Goal: Information Seeking & Learning: Learn about a topic

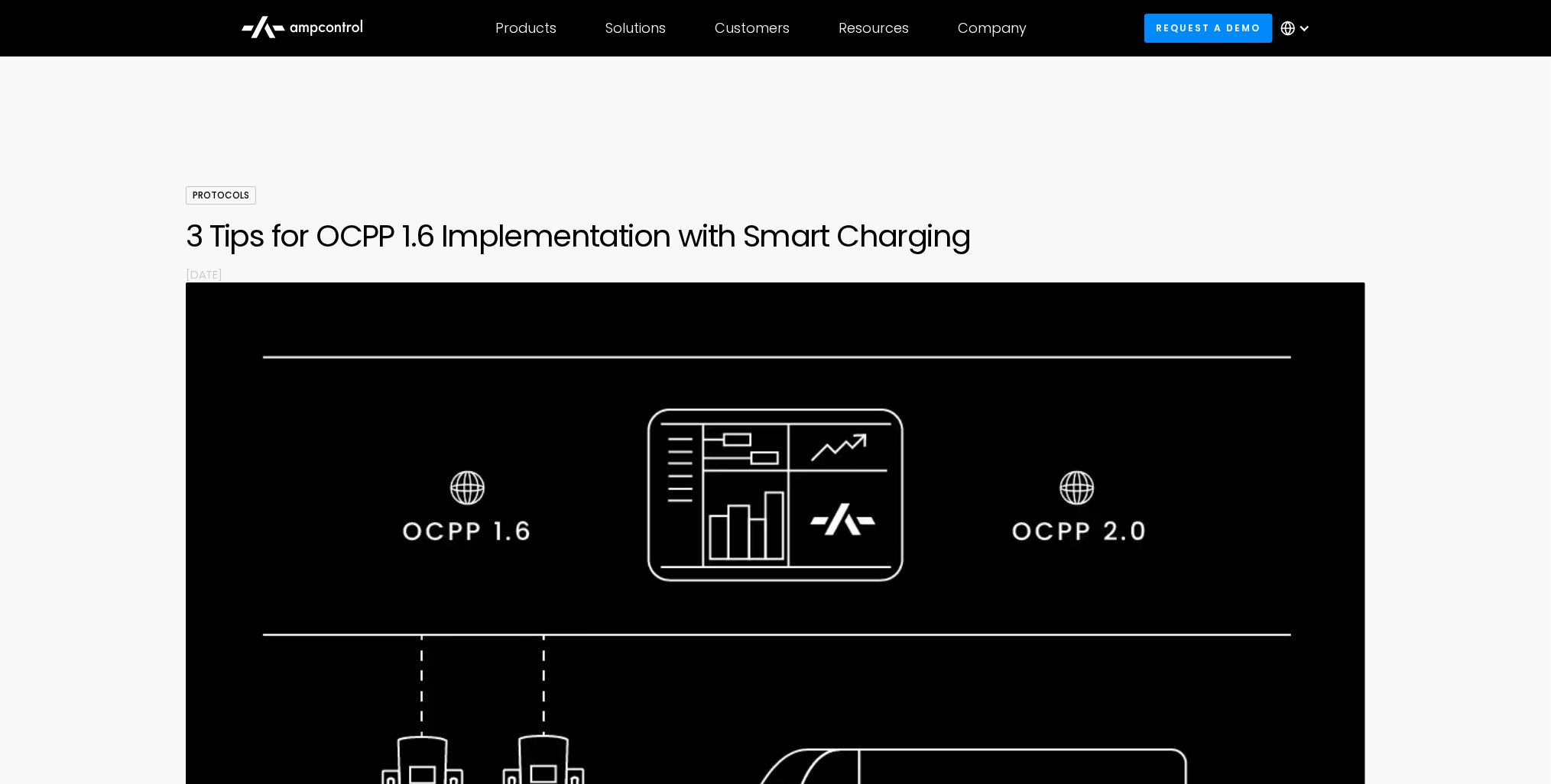
click at [939, 159] on div at bounding box center [776, 140] width 1551 height 92
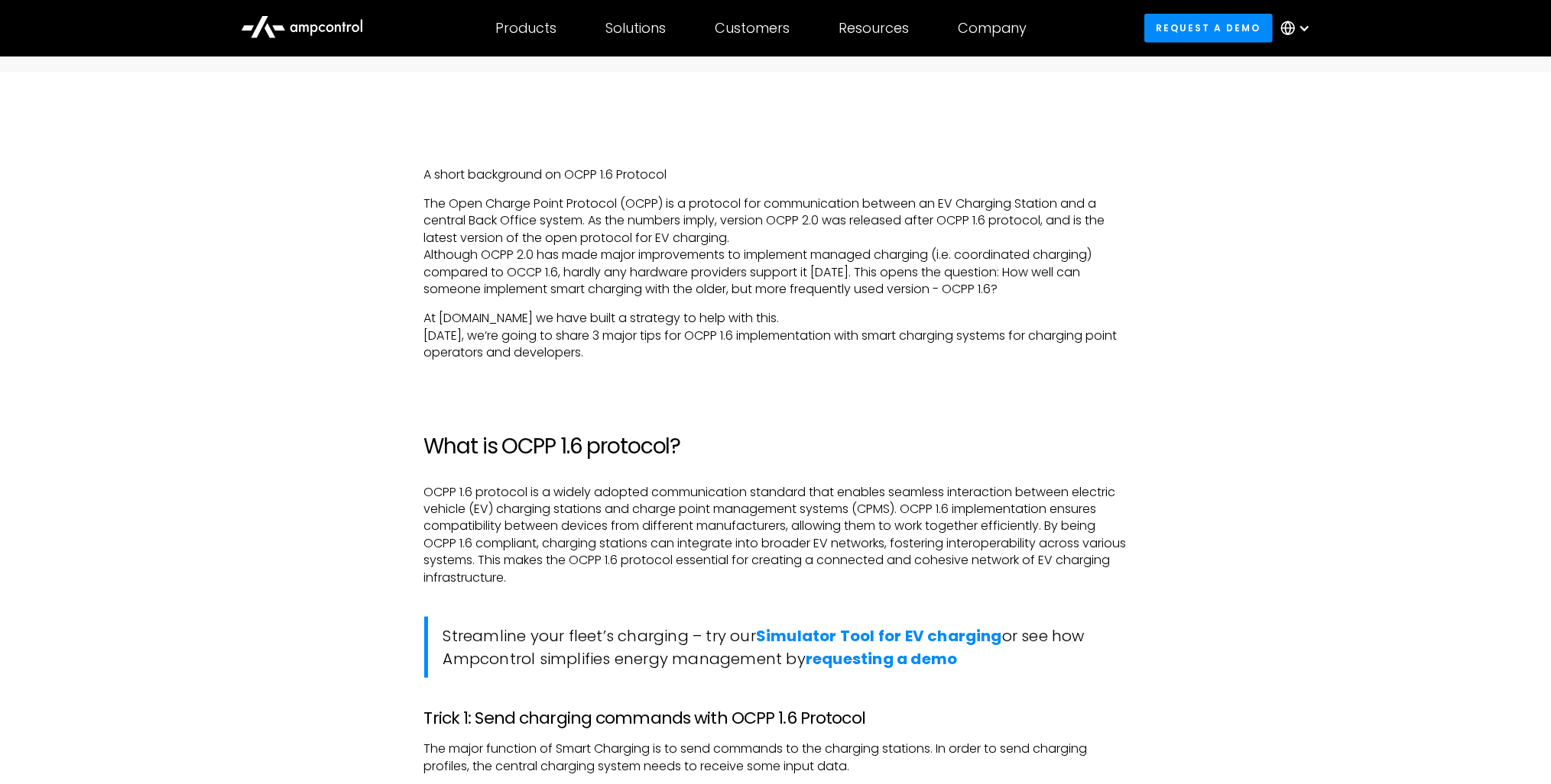
scroll to position [1344, 0]
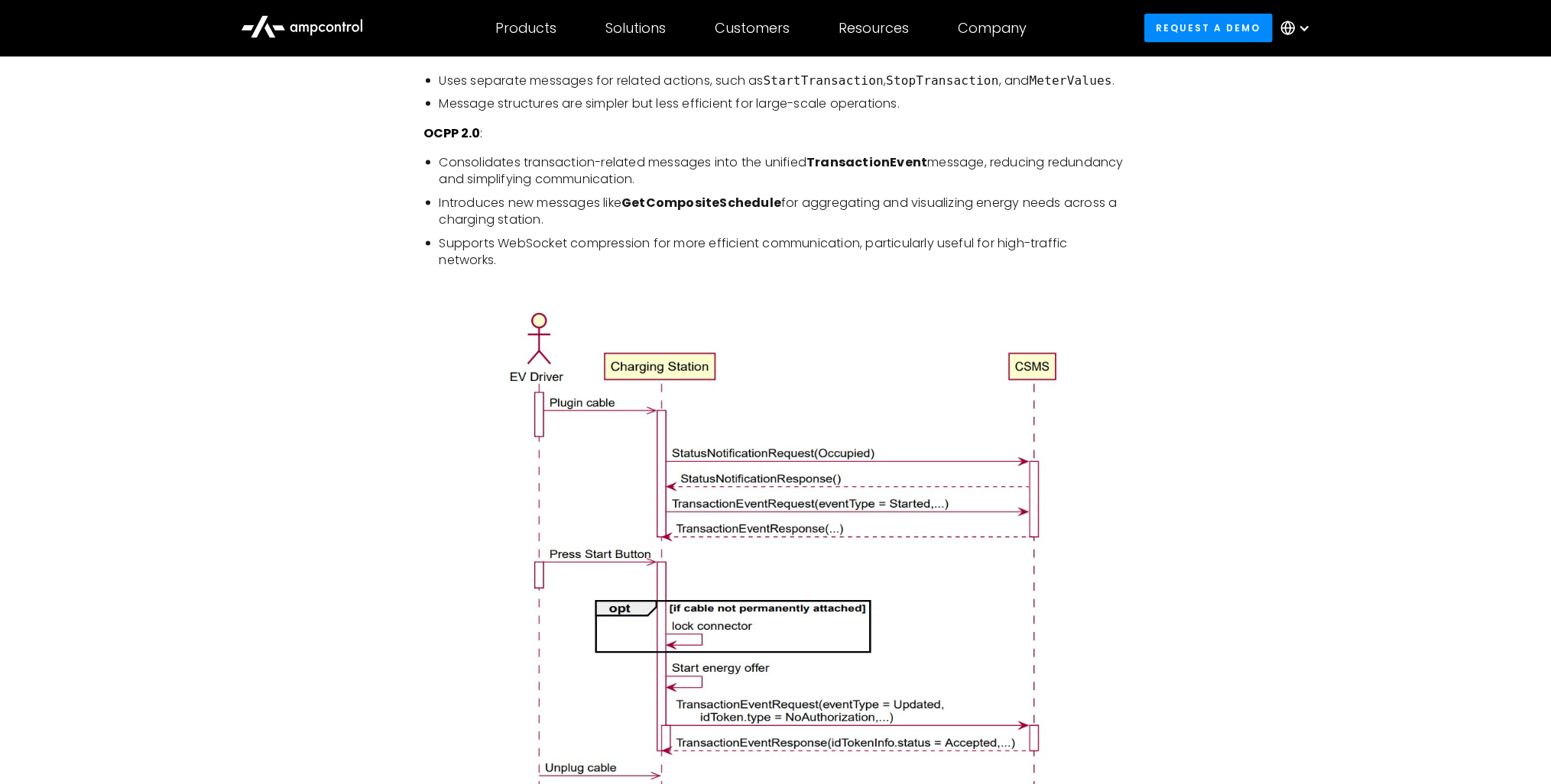
scroll to position [2200, 0]
